Goal: Transaction & Acquisition: Subscribe to service/newsletter

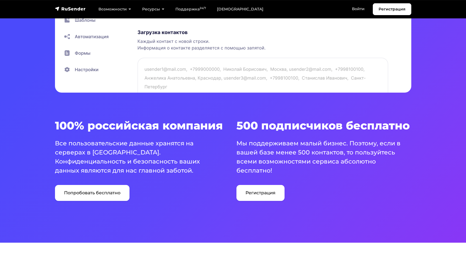
scroll to position [281, 0]
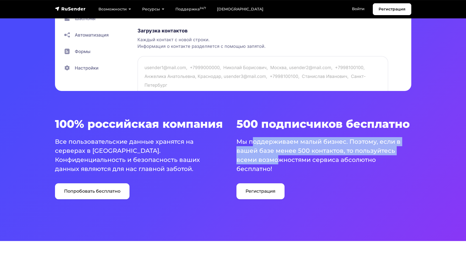
drag, startPoint x: 252, startPoint y: 141, endPoint x: 276, endPoint y: 161, distance: 31.2
click at [276, 161] on p "Мы поддерживаем малый бизнес. Поэтому, если в вашей базе менее 500 контактов, т…" at bounding box center [320, 155] width 168 height 36
click at [277, 148] on p "Мы поддерживаем малый бизнес. Поэтому, если в вашей базе менее 500 контактов, т…" at bounding box center [320, 155] width 168 height 36
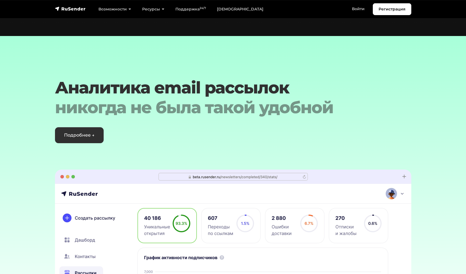
scroll to position [1623, 0]
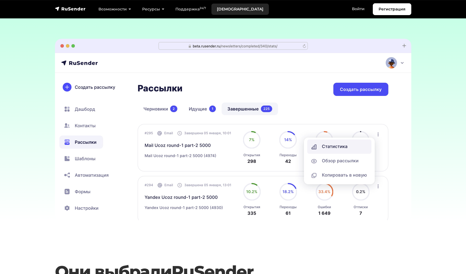
click at [227, 8] on link "[DEMOGRAPHIC_DATA]" at bounding box center [239, 9] width 57 height 11
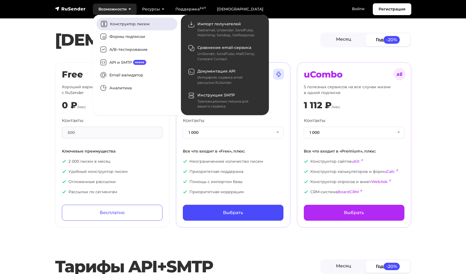
click at [126, 25] on link "Конструктор писем" at bounding box center [137, 24] width 81 height 13
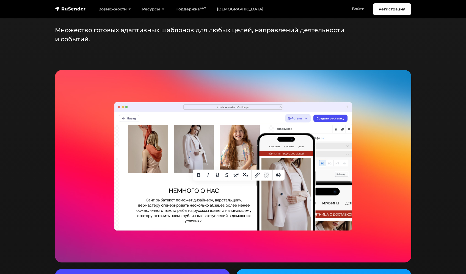
scroll to position [775, 0]
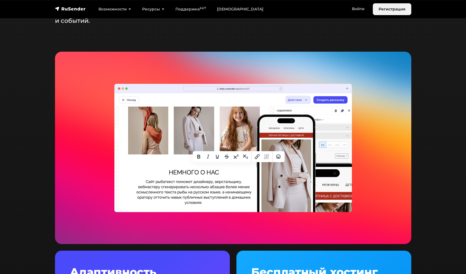
click at [384, 9] on link "Регистрация" at bounding box center [392, 9] width 38 height 12
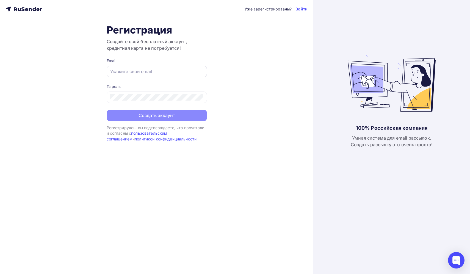
click at [167, 75] on div at bounding box center [157, 72] width 100 height 12
click at [149, 73] on input "text" at bounding box center [156, 71] width 93 height 7
type input "[EMAIL_ADDRESS][DOMAIN_NAME]"
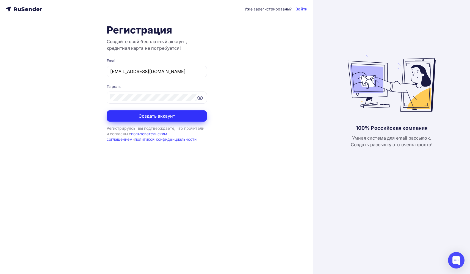
click at [165, 115] on button "Создать аккаунт" at bounding box center [157, 116] width 100 height 12
click at [147, 115] on button "Создать аккаунт" at bounding box center [157, 116] width 100 height 12
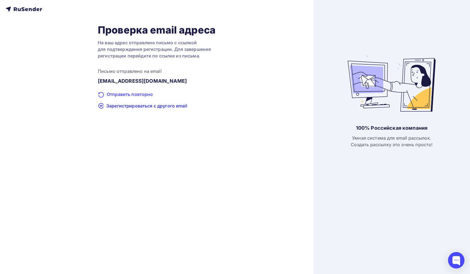
click at [139, 92] on div "Отправить повторно" at bounding box center [157, 94] width 118 height 7
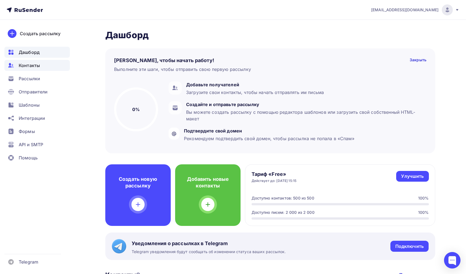
click at [31, 65] on span "Контакты" at bounding box center [29, 65] width 21 height 7
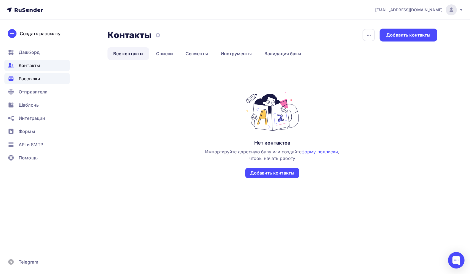
click at [32, 78] on span "Рассылки" at bounding box center [29, 78] width 21 height 7
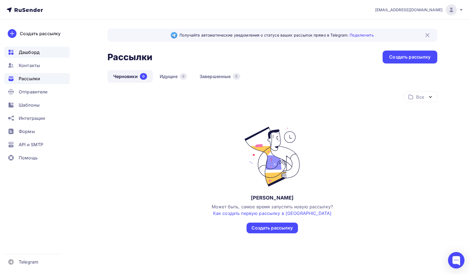
click at [34, 50] on span "Дашборд" at bounding box center [29, 52] width 21 height 7
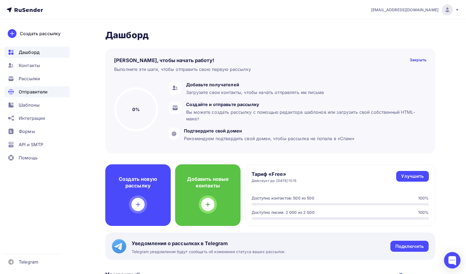
click at [38, 90] on span "Отправители" at bounding box center [33, 92] width 29 height 7
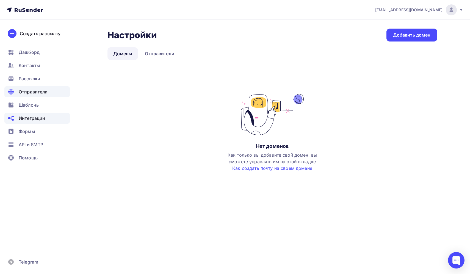
click at [35, 120] on span "Интеграции" at bounding box center [32, 118] width 26 height 7
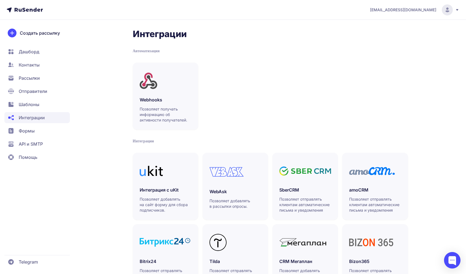
click at [33, 50] on span "Дашборд" at bounding box center [29, 51] width 21 height 7
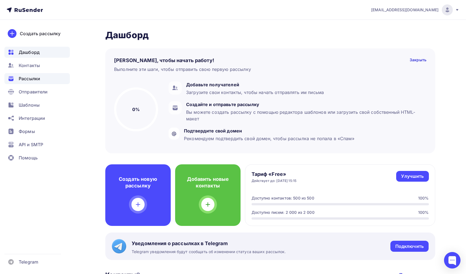
click at [37, 79] on span "Рассылки" at bounding box center [29, 78] width 21 height 7
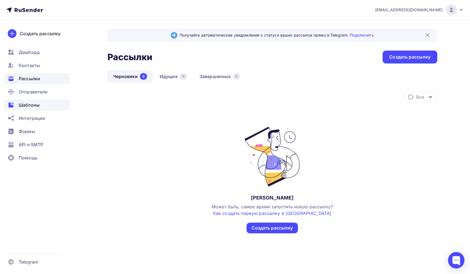
click at [31, 104] on span "Шаблоны" at bounding box center [29, 105] width 21 height 7
